Goal: Information Seeking & Learning: Learn about a topic

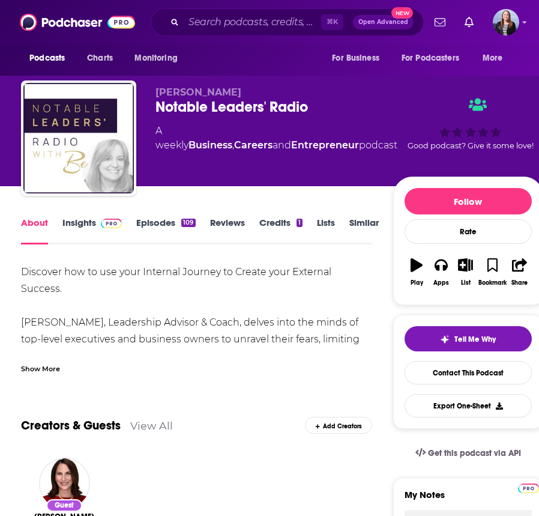
click at [49, 365] on div "Show More" at bounding box center [40, 367] width 39 height 11
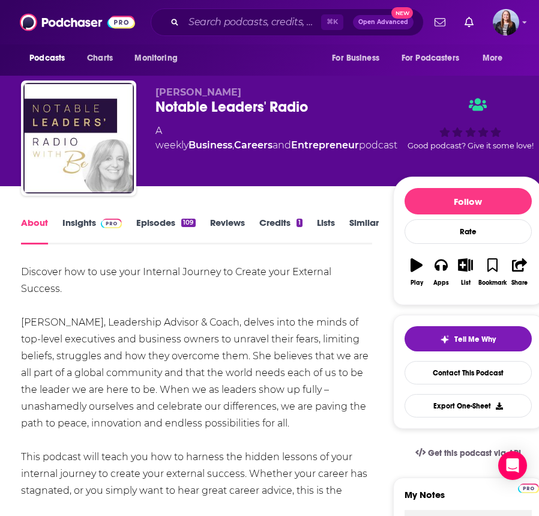
click at [79, 217] on link "Insights" at bounding box center [91, 231] width 59 height 28
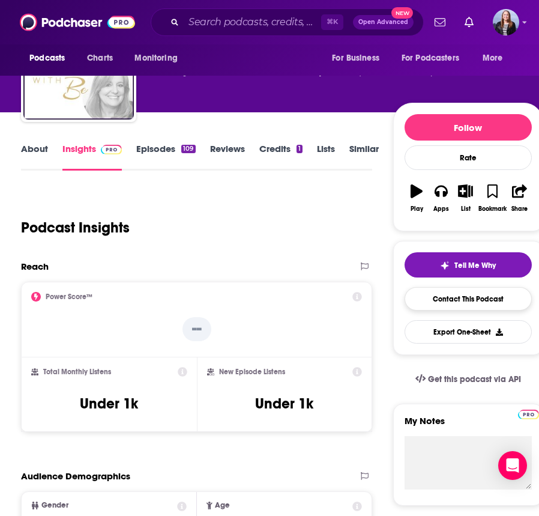
scroll to position [92, 0]
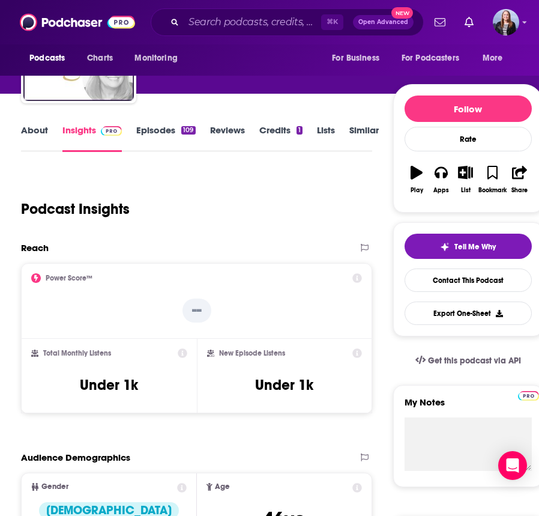
click at [37, 131] on link "About" at bounding box center [34, 138] width 27 height 28
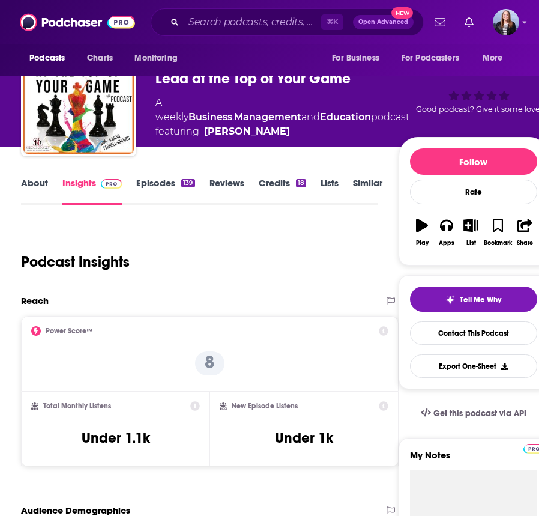
scroll to position [64, 0]
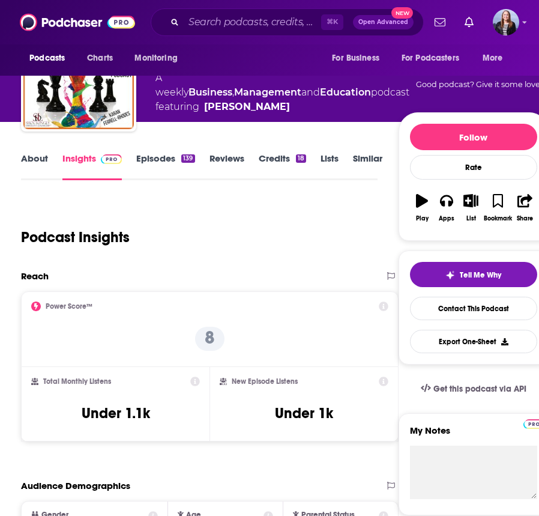
click at [31, 162] on link "About" at bounding box center [34, 167] width 27 height 28
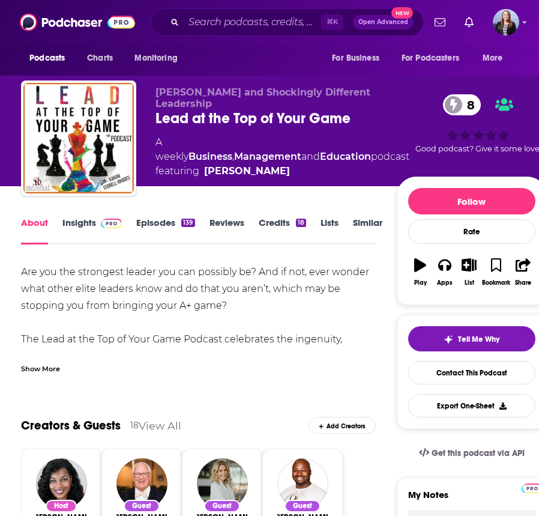
click at [46, 362] on div "Show More" at bounding box center [40, 367] width 39 height 11
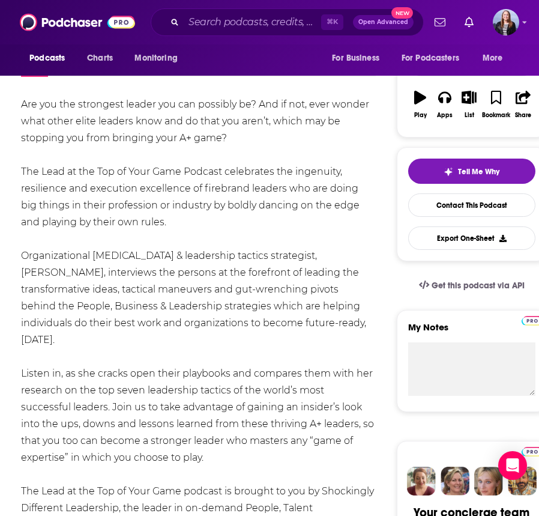
scroll to position [208, 0]
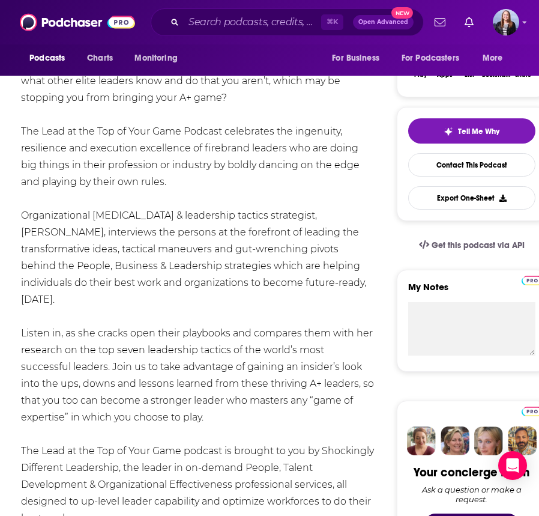
drag, startPoint x: 35, startPoint y: 236, endPoint x: 300, endPoint y: 408, distance: 315.2
click at [300, 408] on div "Are you the strongest leader you can possibly be? And if not, ever wonder what …" at bounding box center [198, 325] width 355 height 538
drag, startPoint x: 144, startPoint y: 385, endPoint x: 18, endPoint y: 305, distance: 149.3
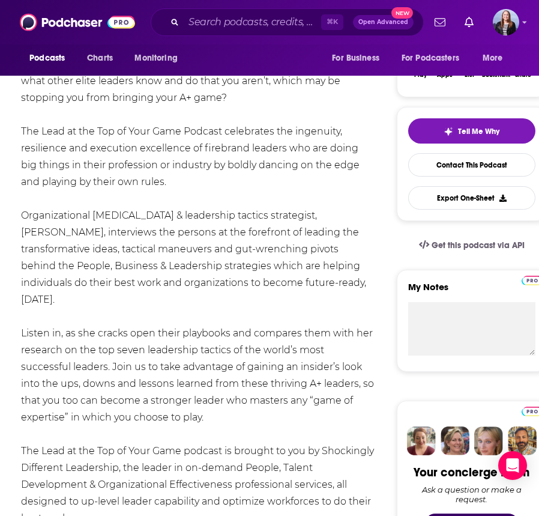
click at [198, 351] on div "Are you the strongest leader you can possibly be? And if not, ever wonder what …" at bounding box center [198, 325] width 355 height 538
drag, startPoint x: 100, startPoint y: 335, endPoint x: 201, endPoint y: 404, distance: 123.1
click at [201, 404] on div "Are you the strongest leader you can possibly be? And if not, ever wonder what …" at bounding box center [198, 325] width 355 height 538
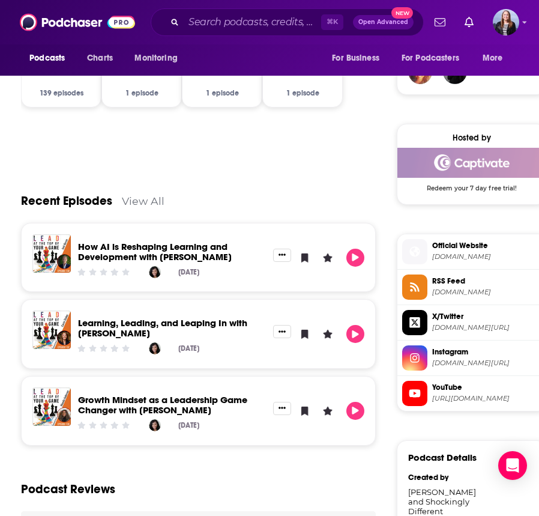
scroll to position [905, 0]
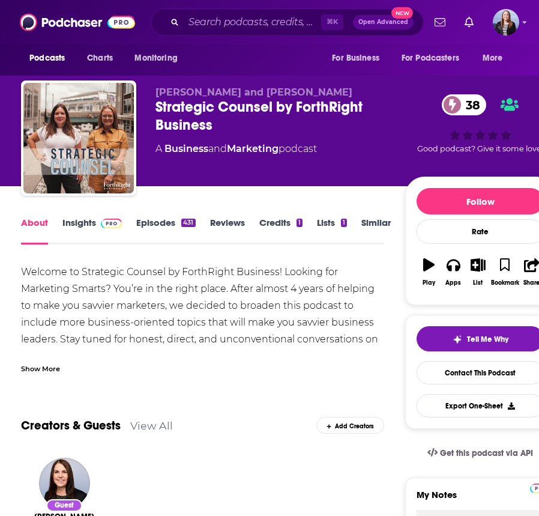
click at [44, 365] on div "Show More" at bounding box center [40, 367] width 39 height 11
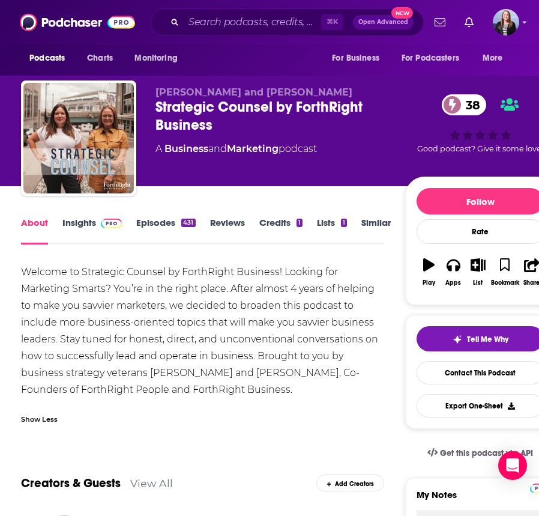
click at [78, 215] on div "About Insights Episodes 431 Reviews Credits 1 Lists 1 Similar" at bounding box center [202, 229] width 363 height 29
click at [65, 229] on link "Insights" at bounding box center [91, 231] width 59 height 28
